Goal: Find contact information: Find contact information

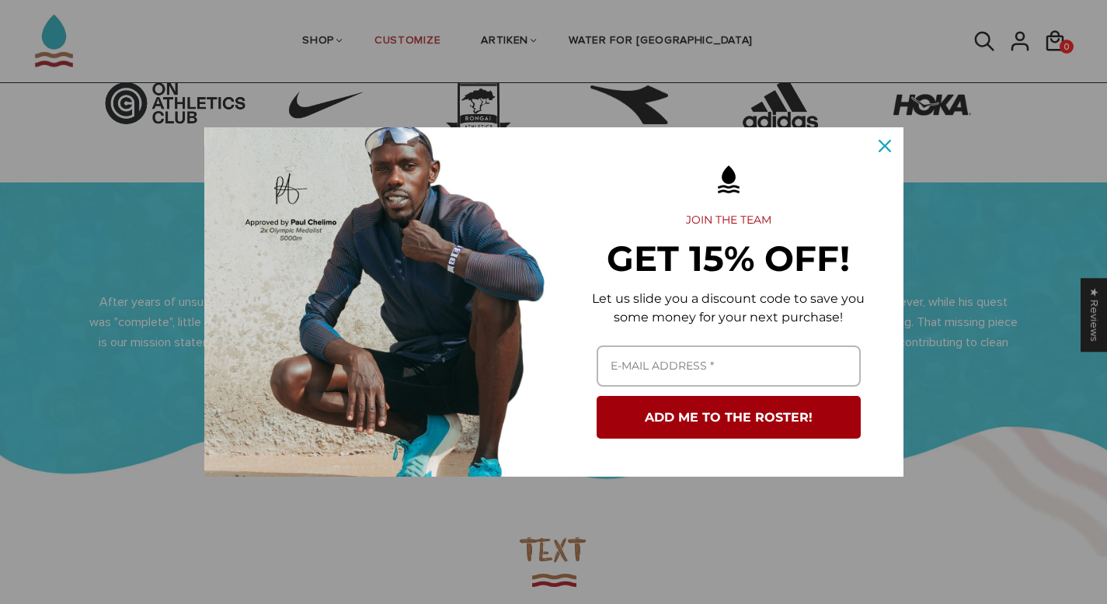
scroll to position [625, 0]
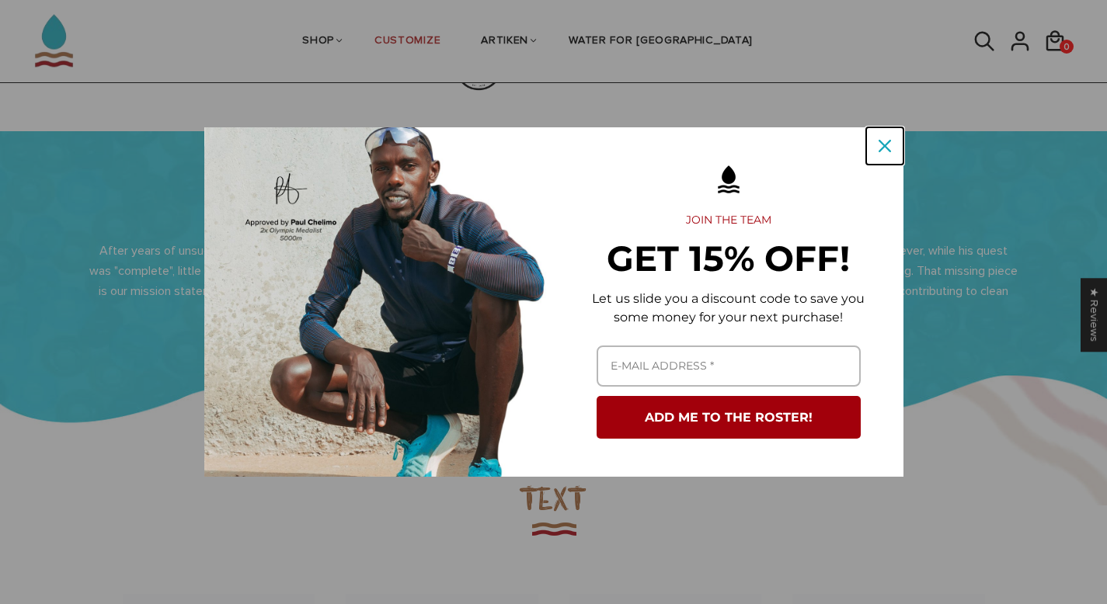
click at [893, 138] on button "Close" at bounding box center [884, 145] width 37 height 37
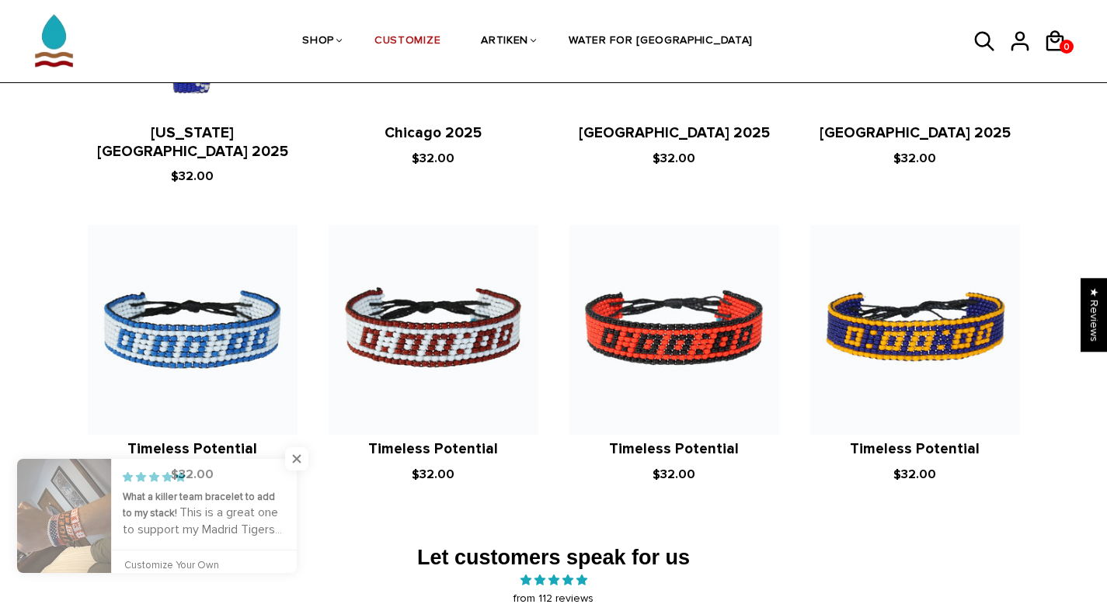
scroll to position [2496, 0]
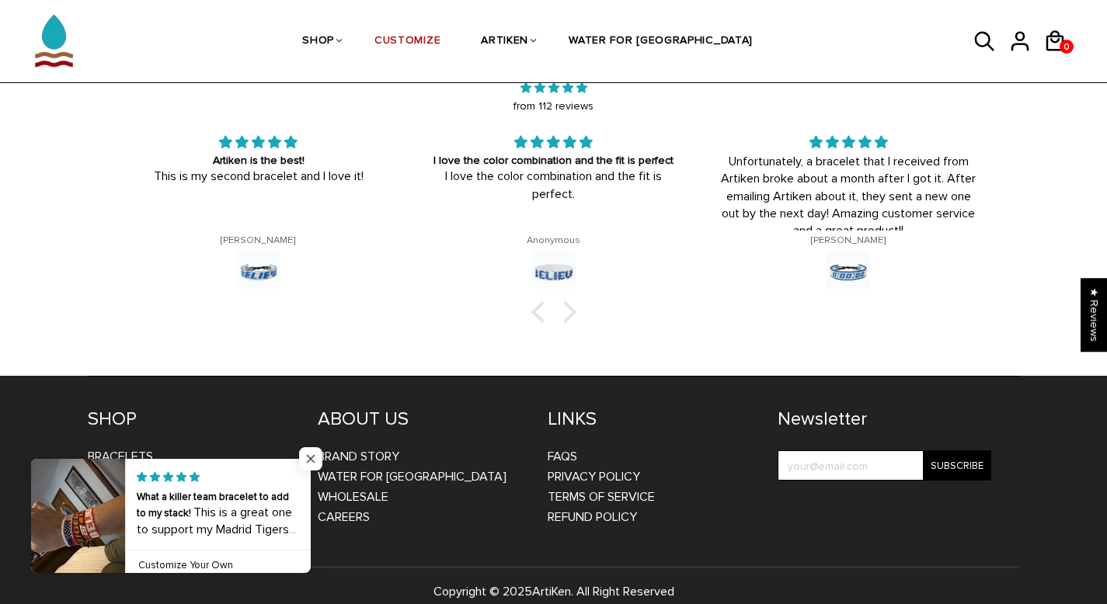
click at [305, 454] on span "Close popup widget" at bounding box center [310, 458] width 23 height 23
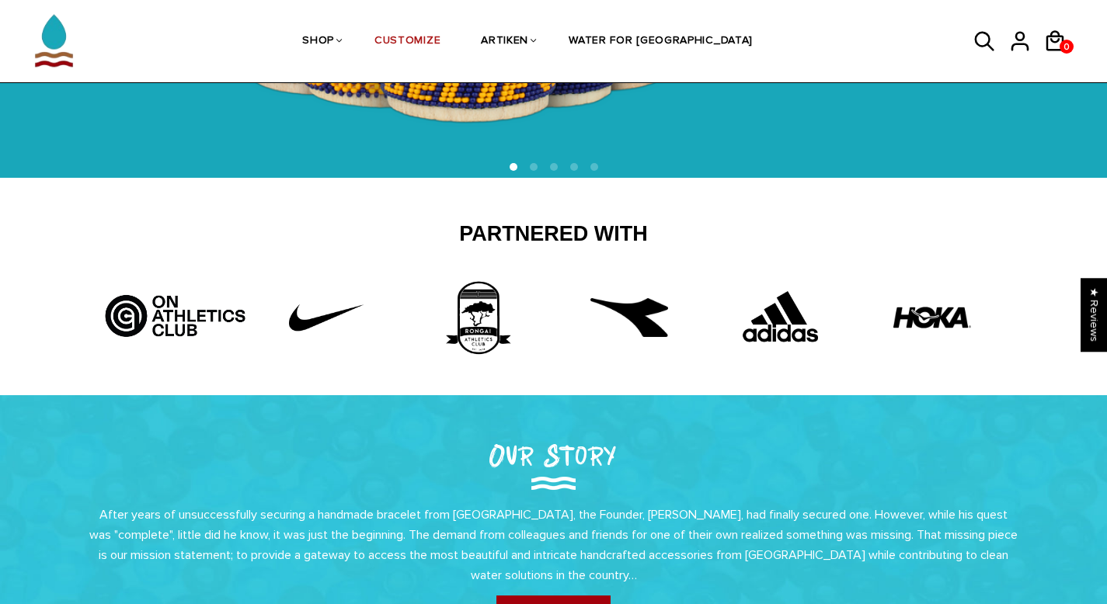
scroll to position [54, 0]
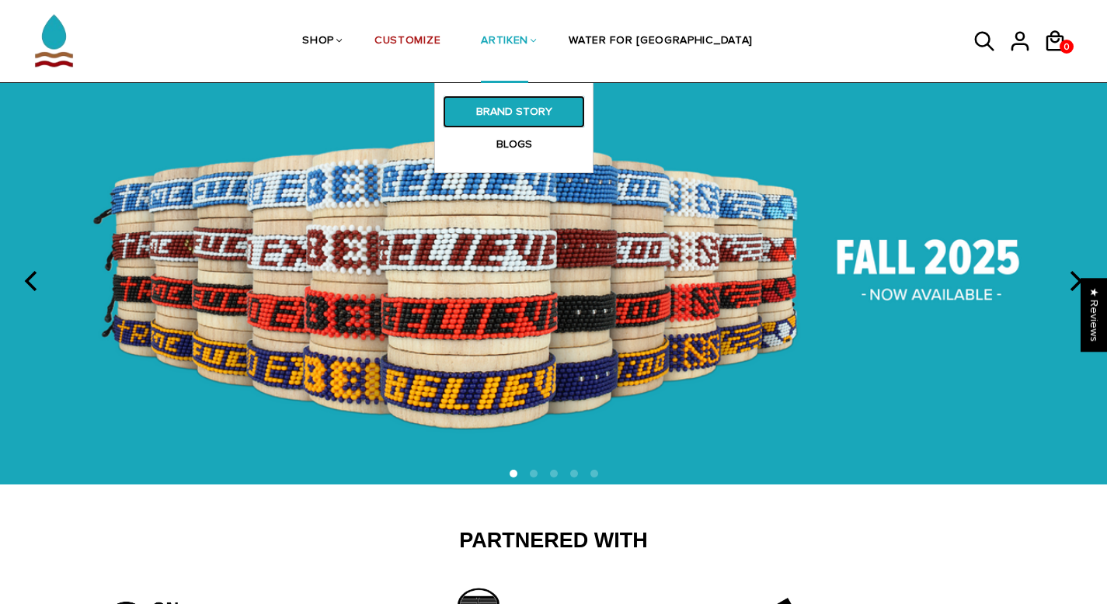
click at [570, 98] on link "BRAND STORY" at bounding box center [514, 112] width 142 height 33
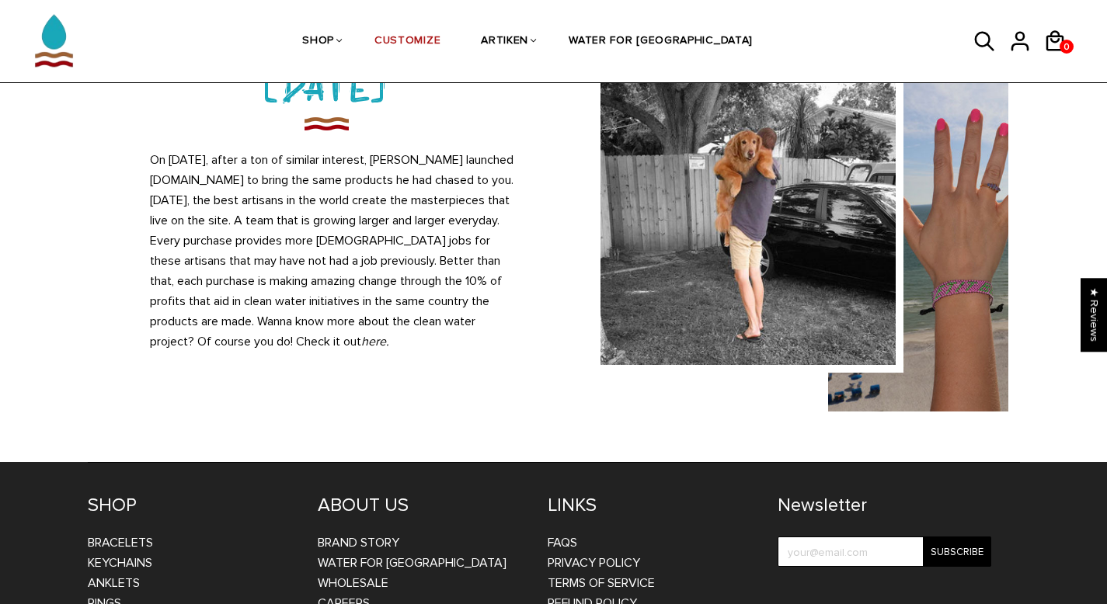
scroll to position [1507, 0]
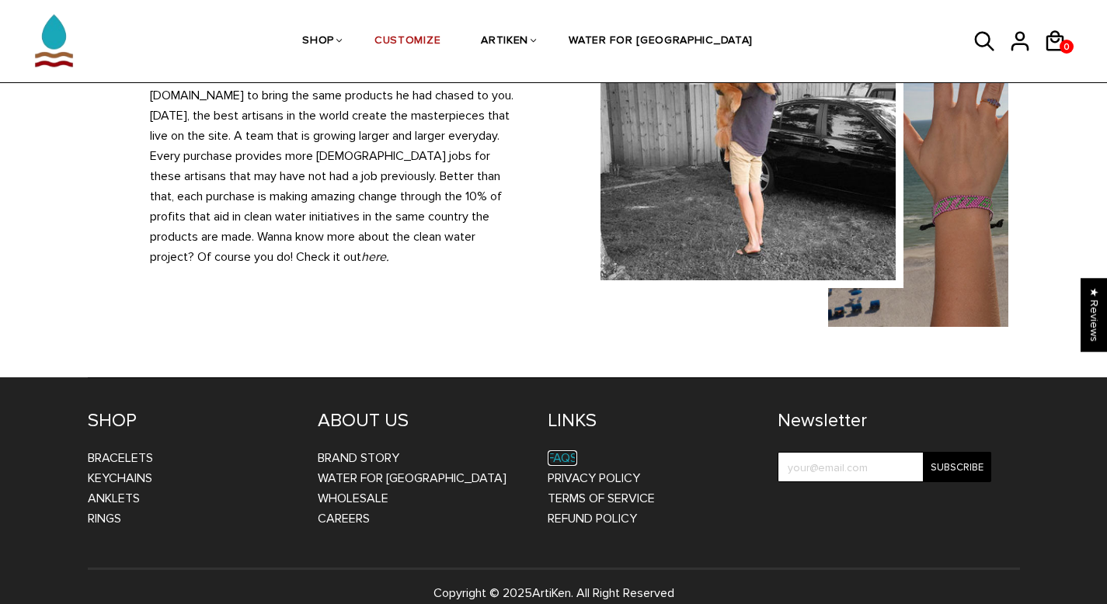
click at [577, 451] on link "FAQs" at bounding box center [563, 459] width 30 height 16
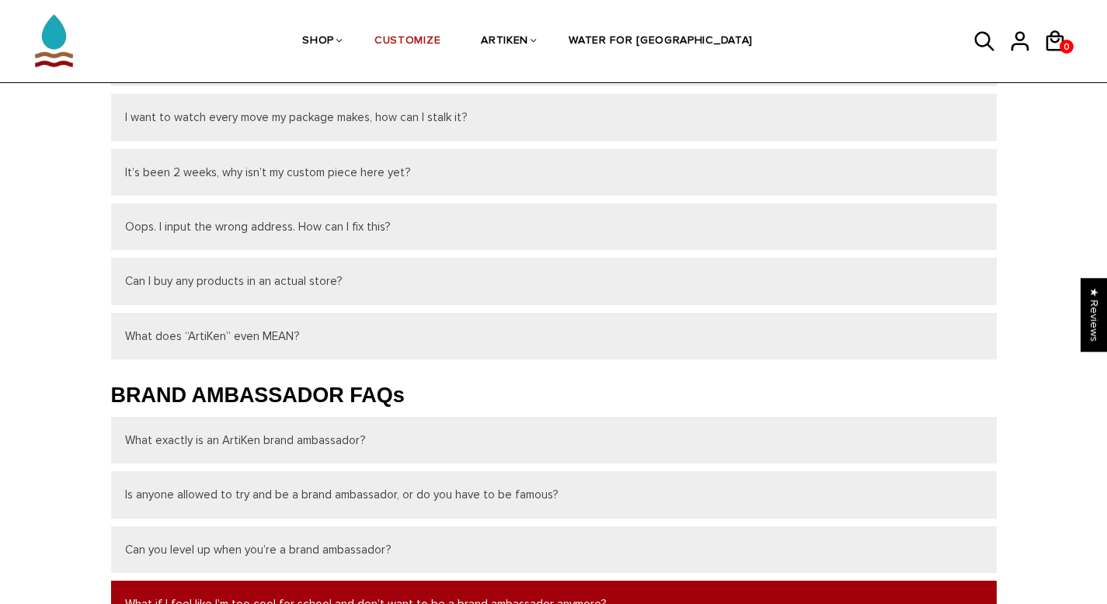
scroll to position [653, 0]
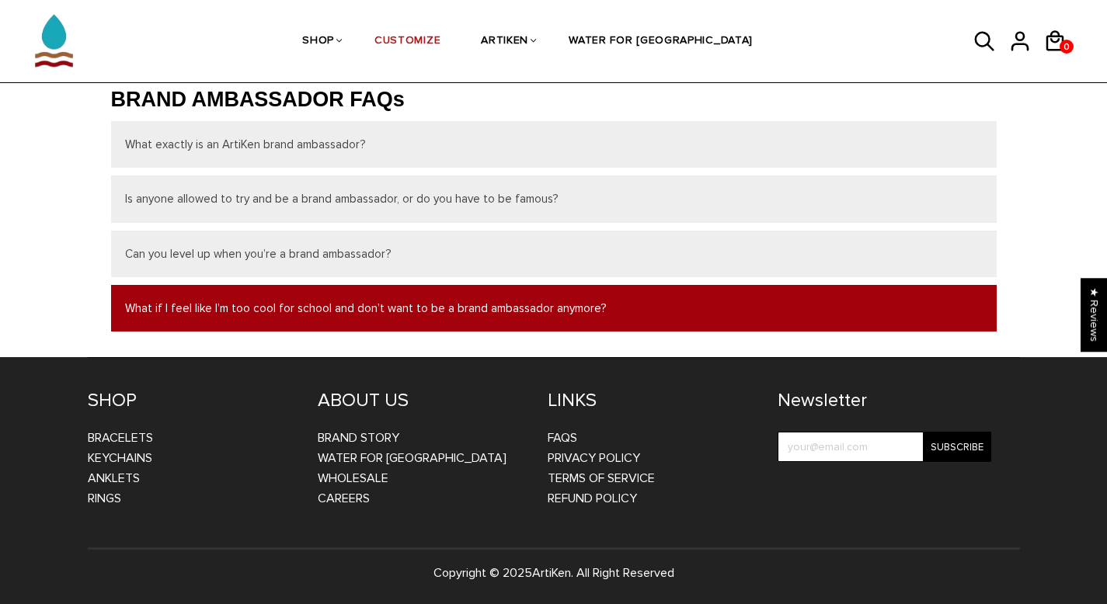
click at [524, 314] on button "What if I feel like I’m too cool for school and don’t want to be a brand ambass…" at bounding box center [553, 308] width 885 height 47
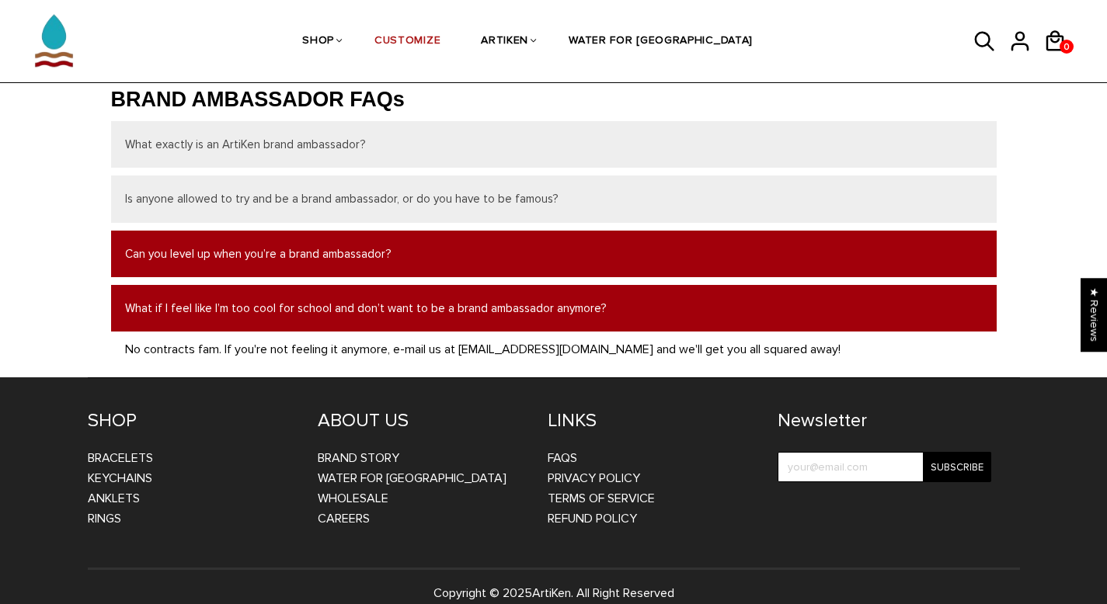
click at [511, 256] on button "Can you level up when you’re a brand ambassador?" at bounding box center [553, 254] width 885 height 47
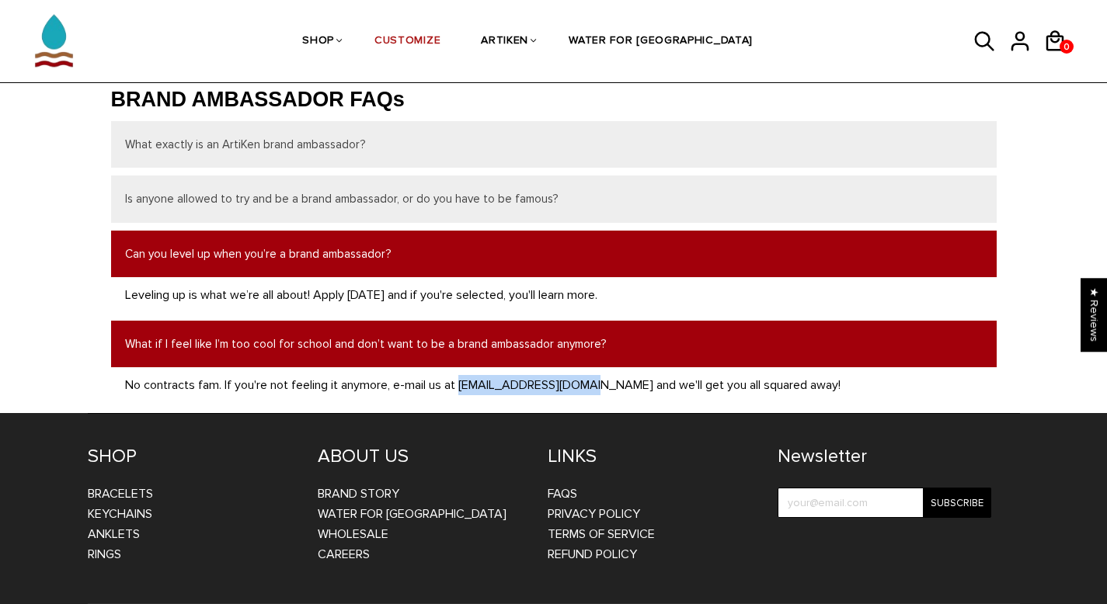
drag, startPoint x: 461, startPoint y: 384, endPoint x: 585, endPoint y: 384, distance: 123.5
click at [585, 384] on p "No contracts fam. If you're not feeling it anymore, e-mail us at marketing@arti…" at bounding box center [554, 385] width 858 height 20
copy p "marketing@artiken.com"
